Goal: Information Seeking & Learning: Learn about a topic

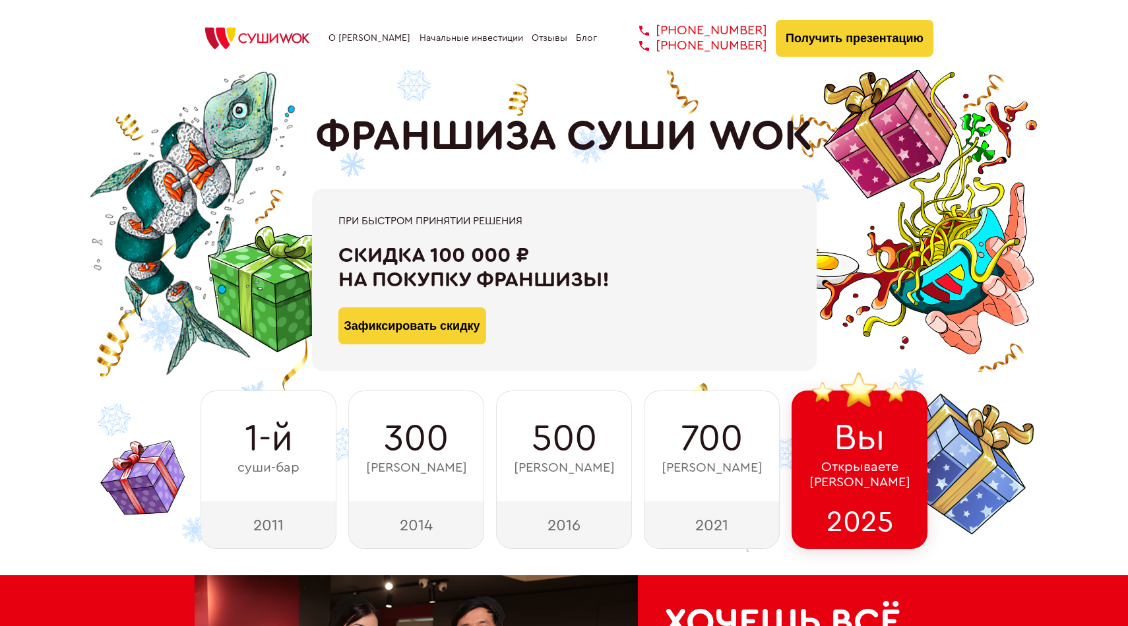
scroll to position [15, 0]
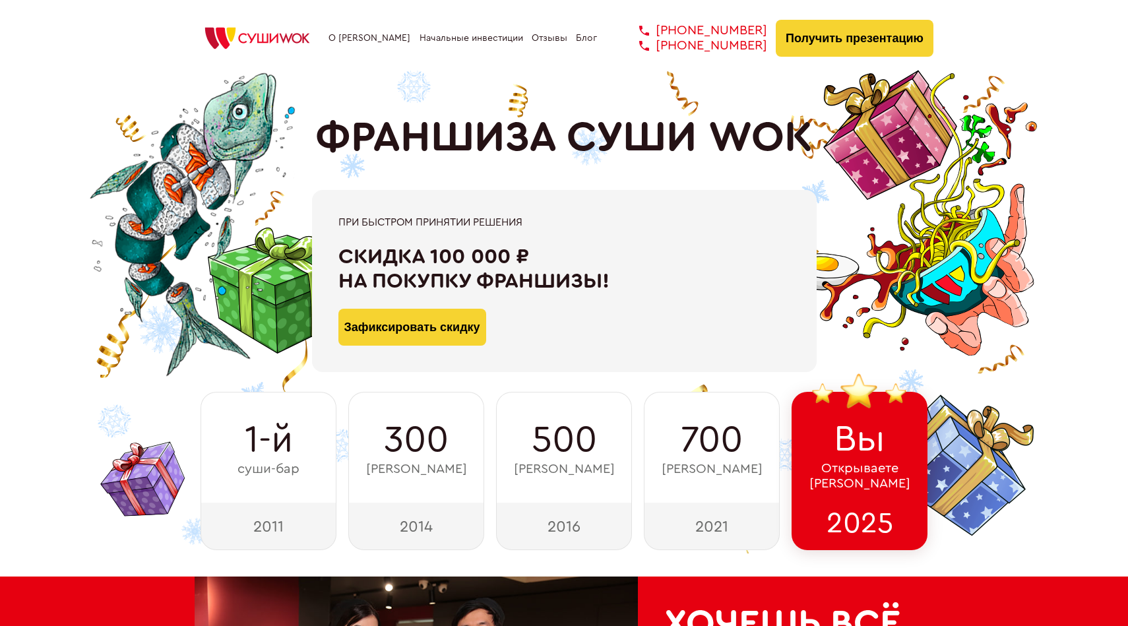
click at [363, 37] on link "О [PERSON_NAME]" at bounding box center [370, 38] width 82 height 11
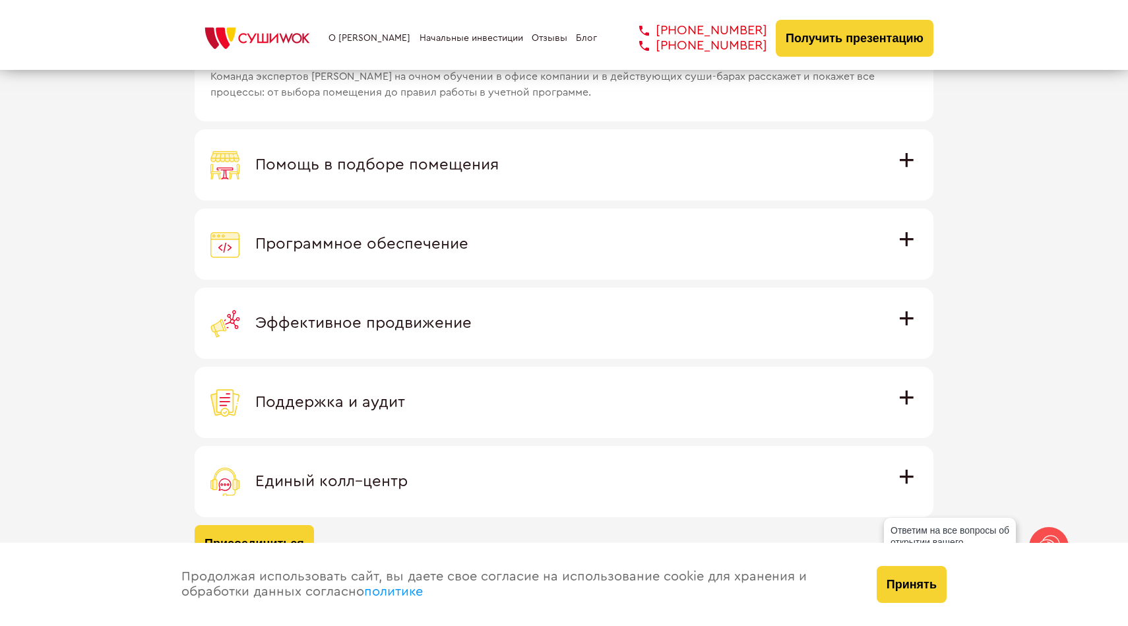
scroll to position [3820, 0]
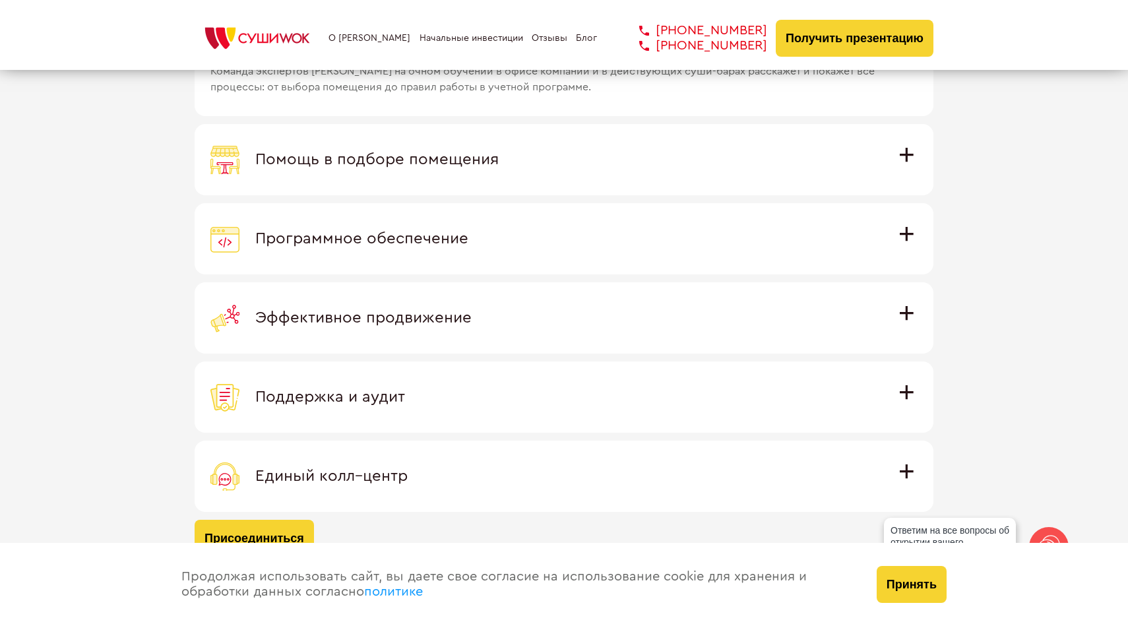
click at [487, 472] on div "Единый колл–центр" at bounding box center [563, 476] width 707 height 29
click at [0, 0] on input "Единый колл–центр Полностью интегрирован с программным обеспечением: вы не проп…" at bounding box center [0, 0] width 0 height 0
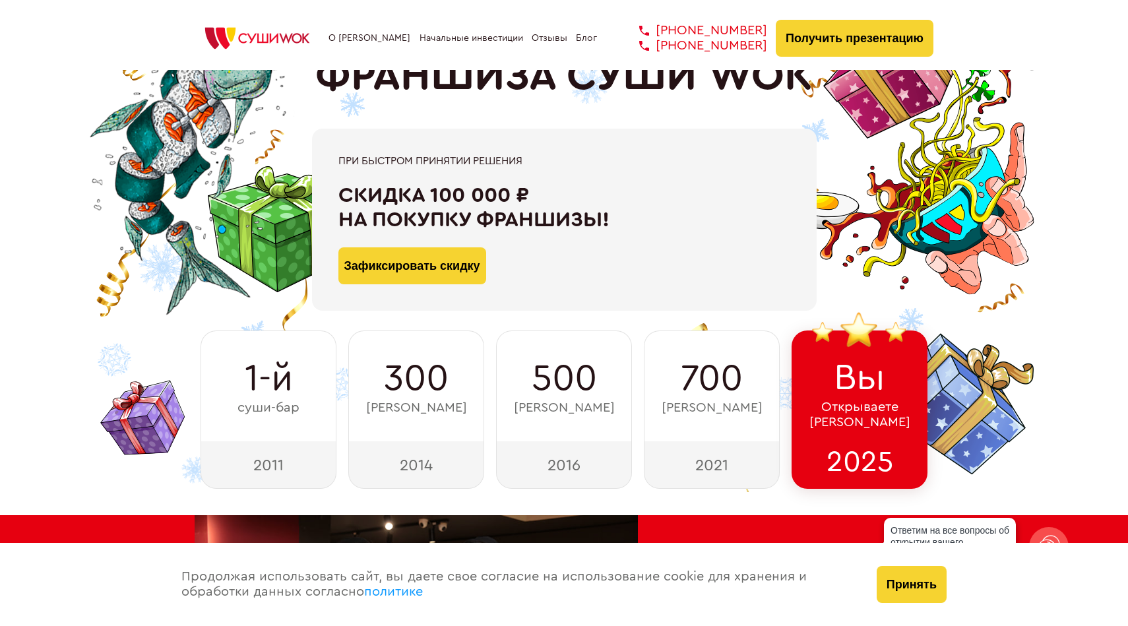
scroll to position [0, 0]
